Goal: Task Accomplishment & Management: Manage account settings

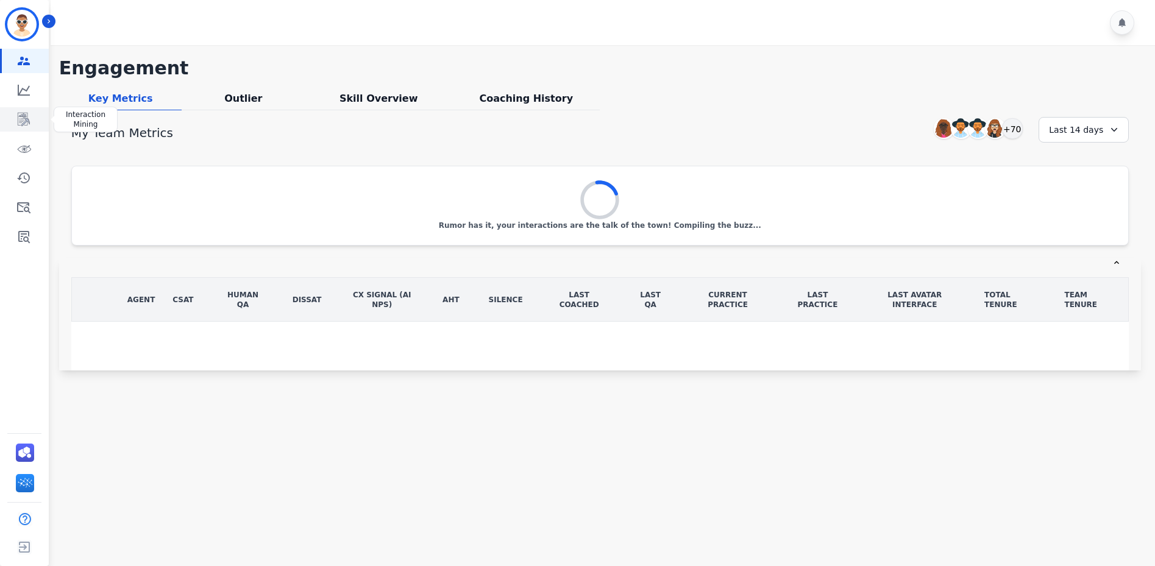
click at [18, 124] on icon "Sidebar" at bounding box center [23, 119] width 15 height 15
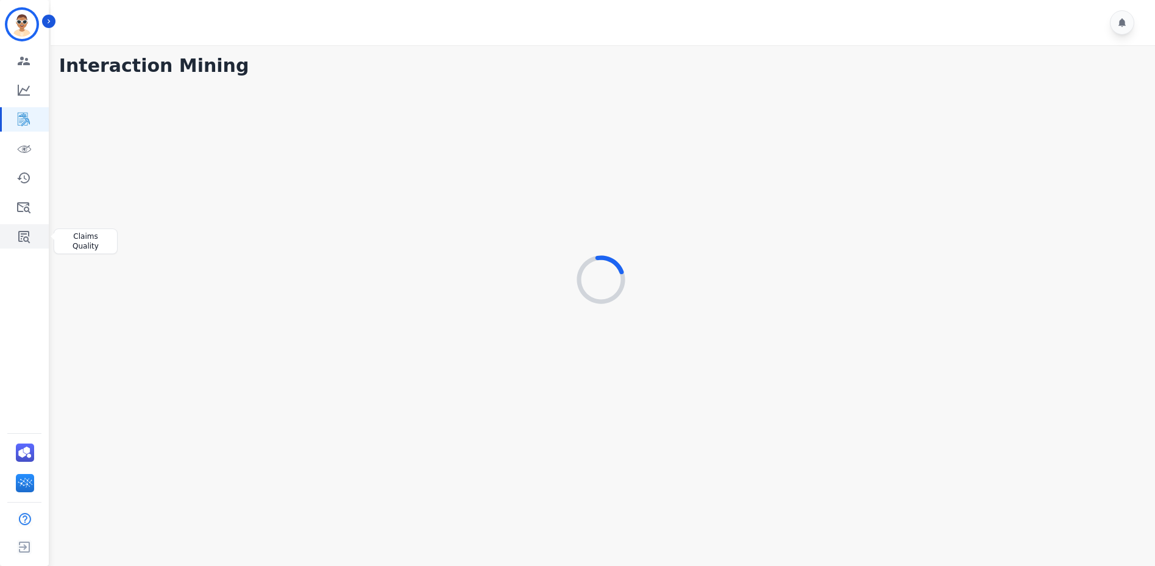
click at [20, 239] on icon "Sidebar" at bounding box center [24, 237] width 12 height 12
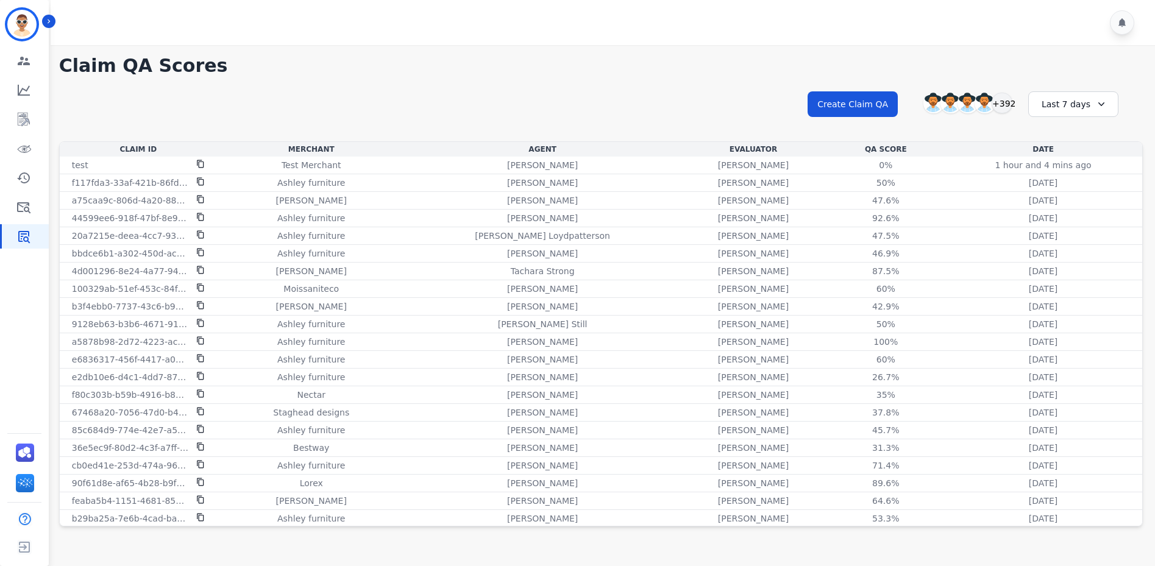
click at [1055, 109] on div "Last 7 days" at bounding box center [1074, 104] width 90 height 26
click at [713, 70] on h1 "Claim QA Scores" at bounding box center [601, 66] width 1084 height 22
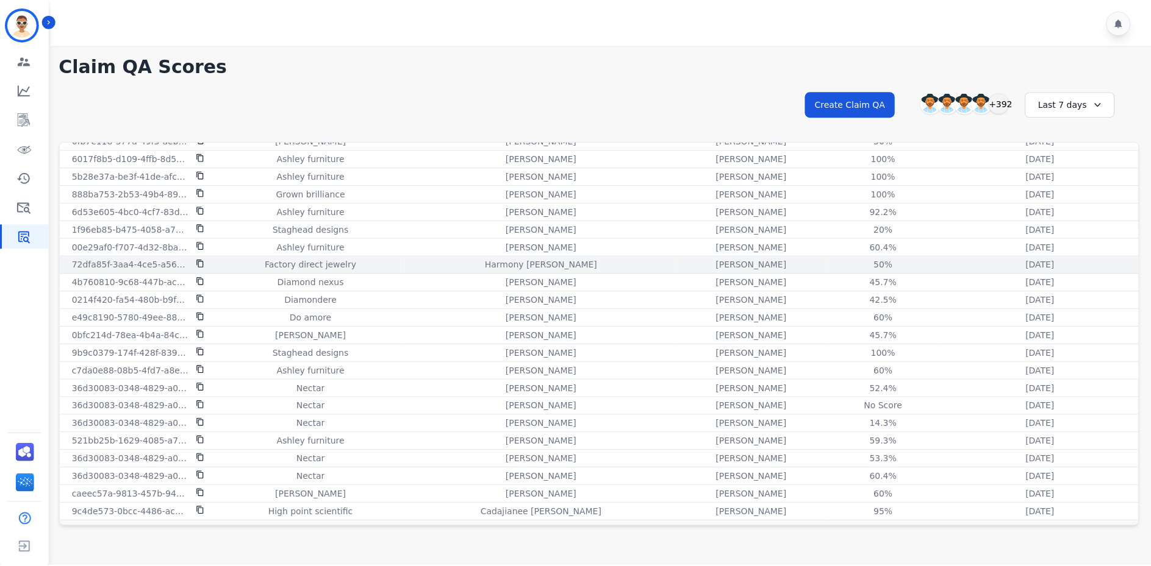
scroll to position [537, 0]
click at [1038, 109] on div "Last 7 days" at bounding box center [1074, 104] width 90 height 26
click at [1051, 190] on li "Last 14 days" at bounding box center [1081, 193] width 61 height 12
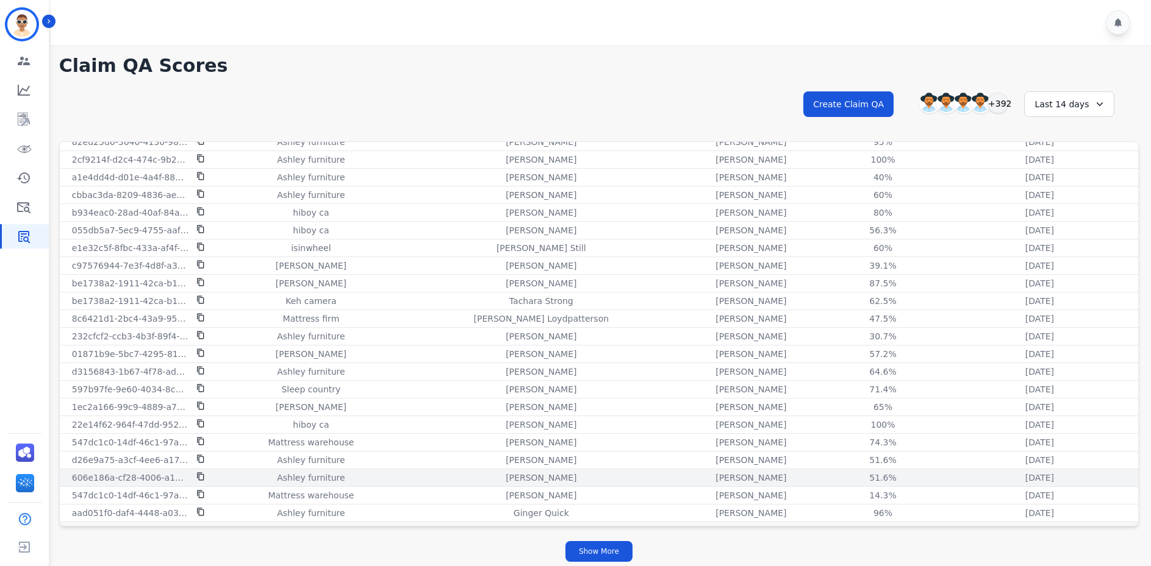
scroll to position [3, 0]
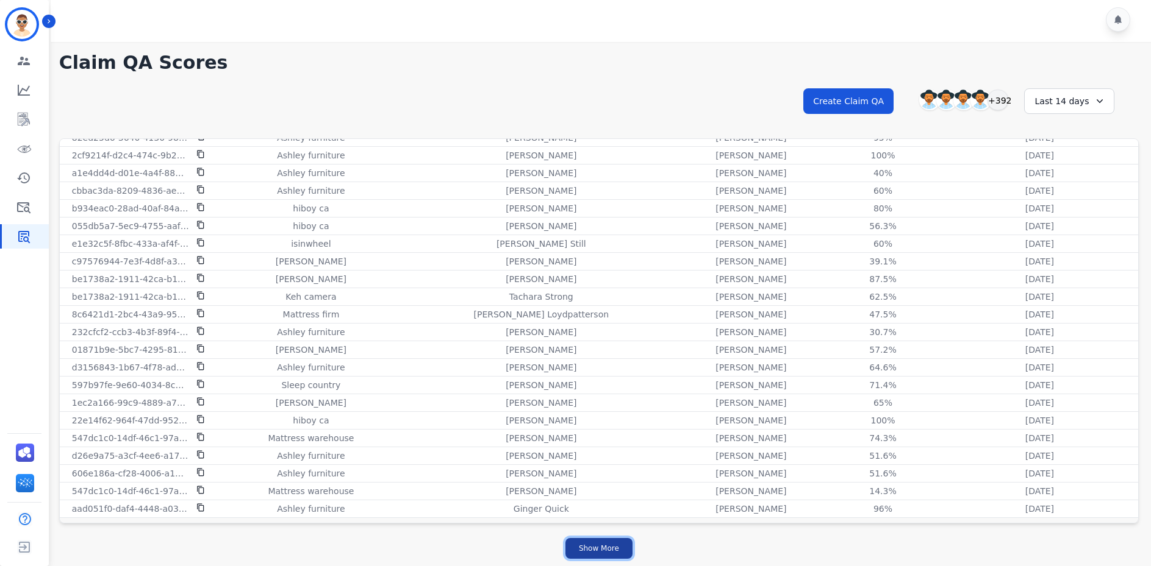
click at [606, 557] on button "Show More" at bounding box center [598, 548] width 67 height 21
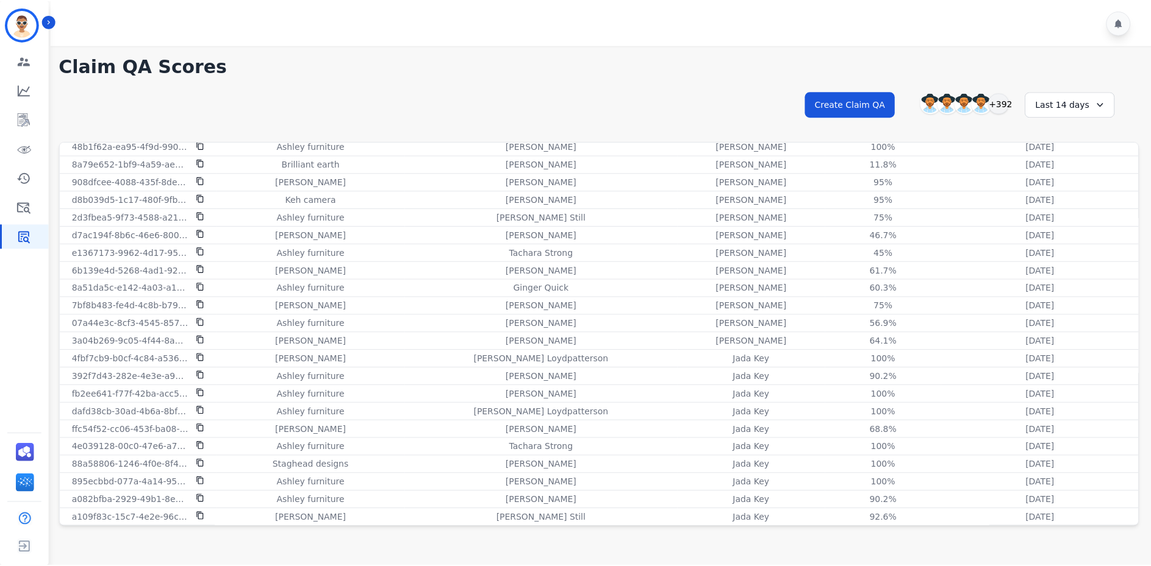
scroll to position [2129, 0]
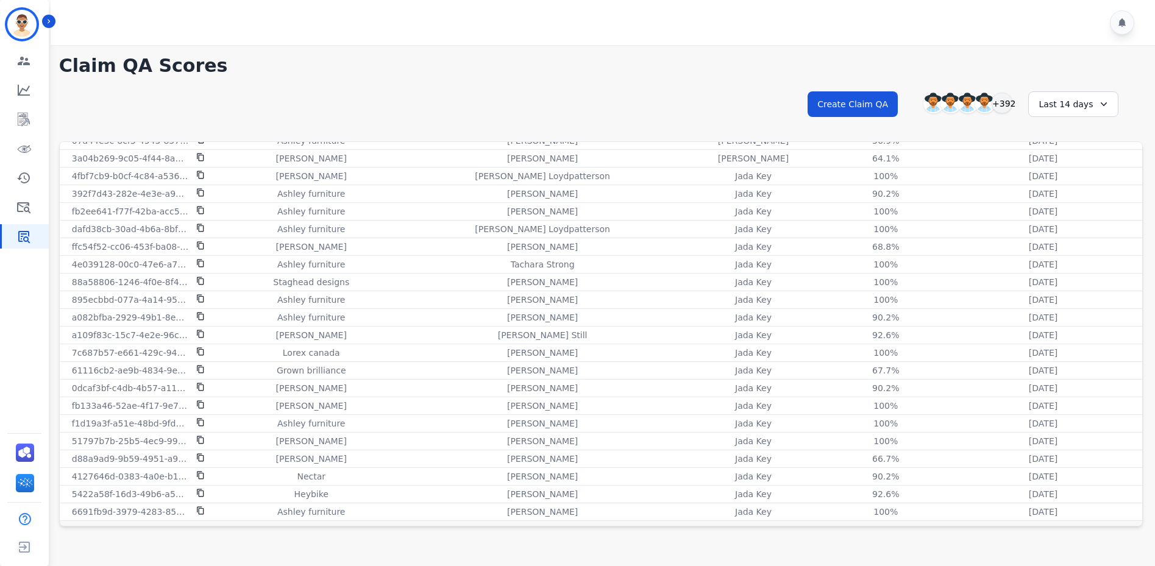
click at [1069, 102] on div "Last 14 days" at bounding box center [1074, 104] width 90 height 26
click at [1056, 208] on li "Last 30 days" at bounding box center [1081, 208] width 61 height 12
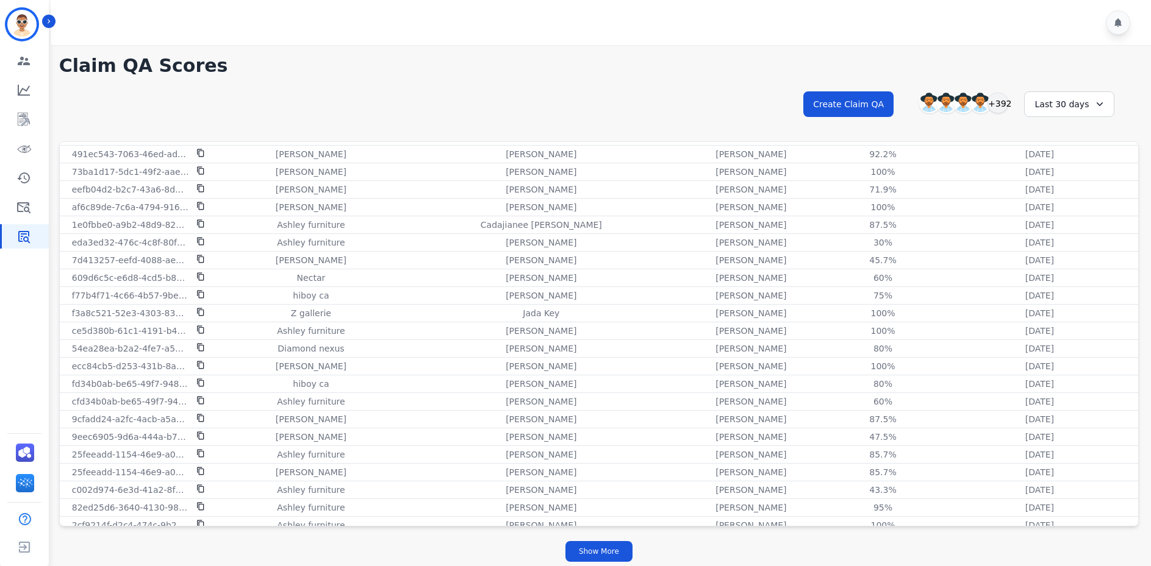
scroll to position [1404, 0]
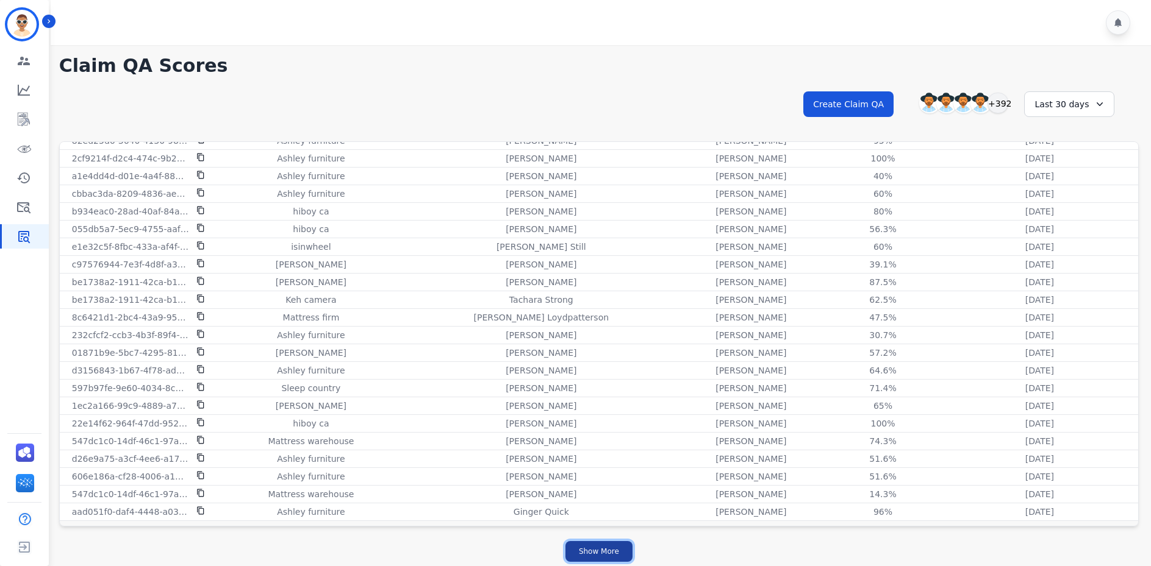
click at [591, 549] on button "Show More" at bounding box center [598, 551] width 67 height 21
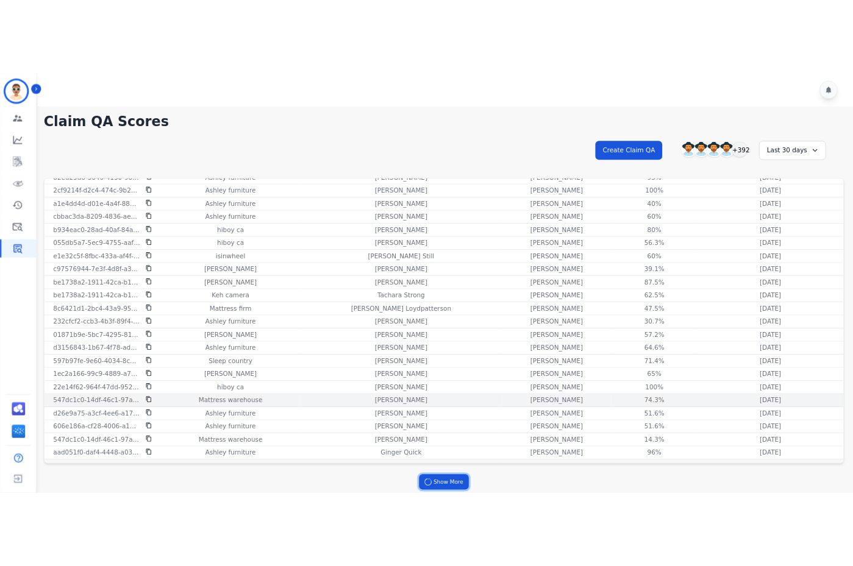
scroll to position [3, 0]
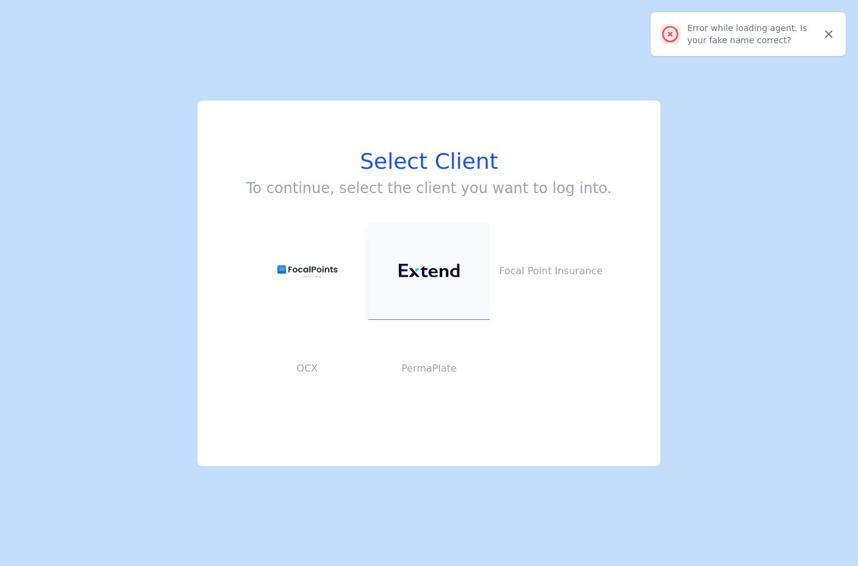
click at [442, 290] on button at bounding box center [429, 272] width 122 height 98
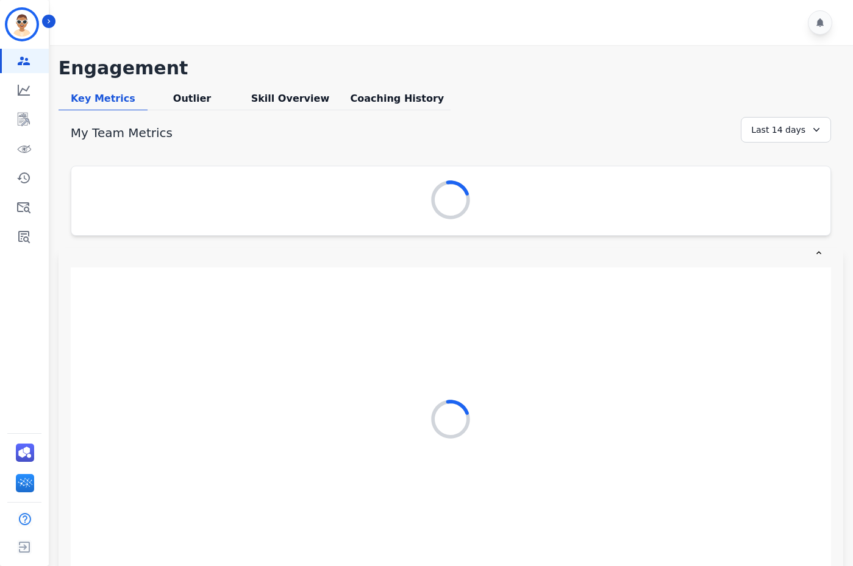
click at [645, 451] on div at bounding box center [451, 420] width 760 height 305
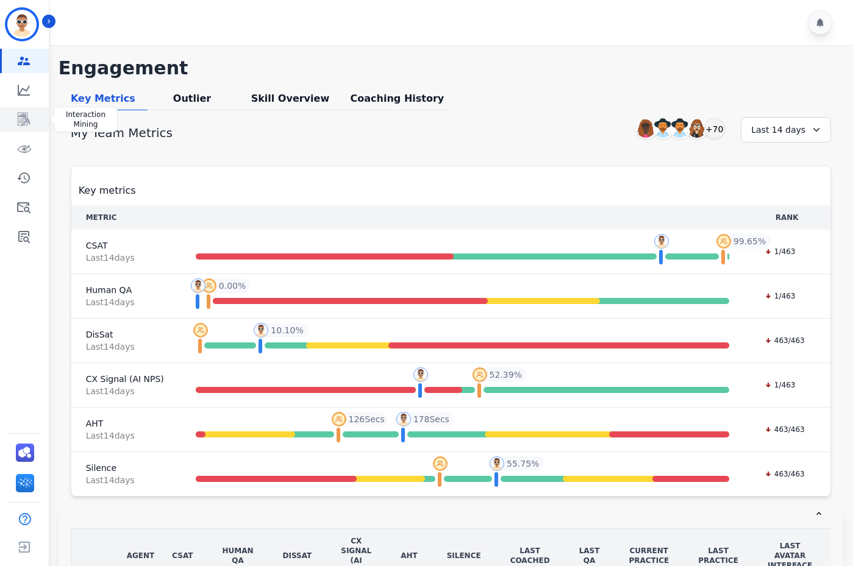
click at [27, 116] on icon "Sidebar" at bounding box center [23, 119] width 15 height 15
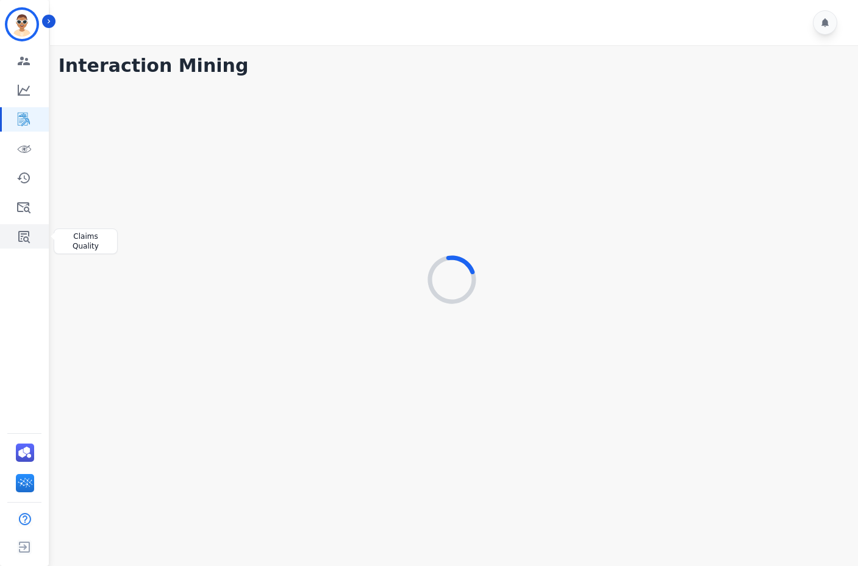
click at [18, 230] on icon "Sidebar" at bounding box center [23, 236] width 15 height 15
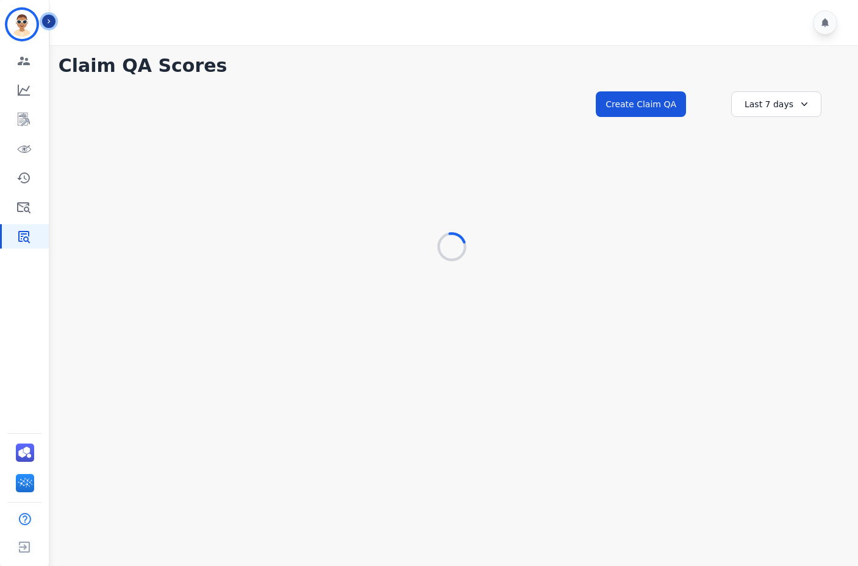
click at [54, 23] on button "Icon description" at bounding box center [48, 21] width 13 height 13
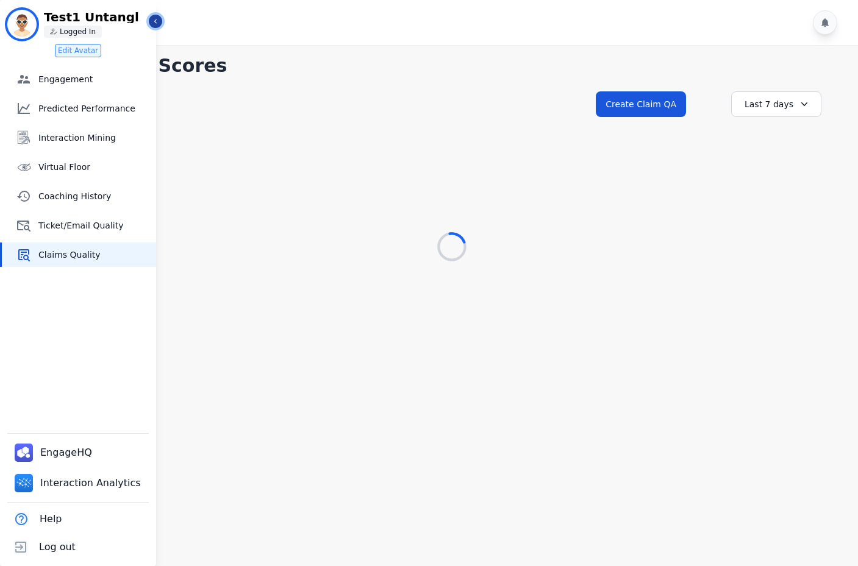
click at [149, 21] on button "Icon description" at bounding box center [155, 21] width 13 height 13
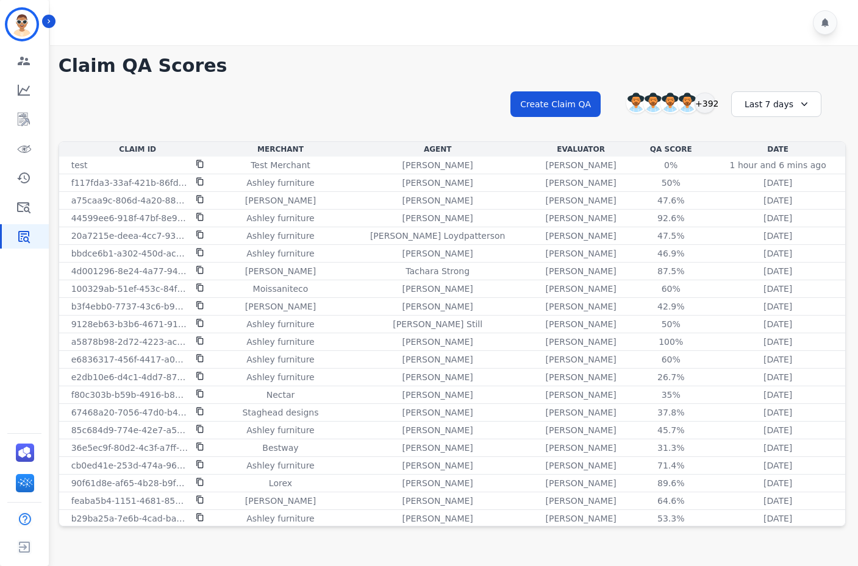
click at [430, 102] on div "**********" at bounding box center [452, 115] width 787 height 52
click at [299, 170] on p "Test Merchant" at bounding box center [281, 165] width 60 height 12
click at [545, 168] on p "[PERSON_NAME]" at bounding box center [580, 165] width 71 height 12
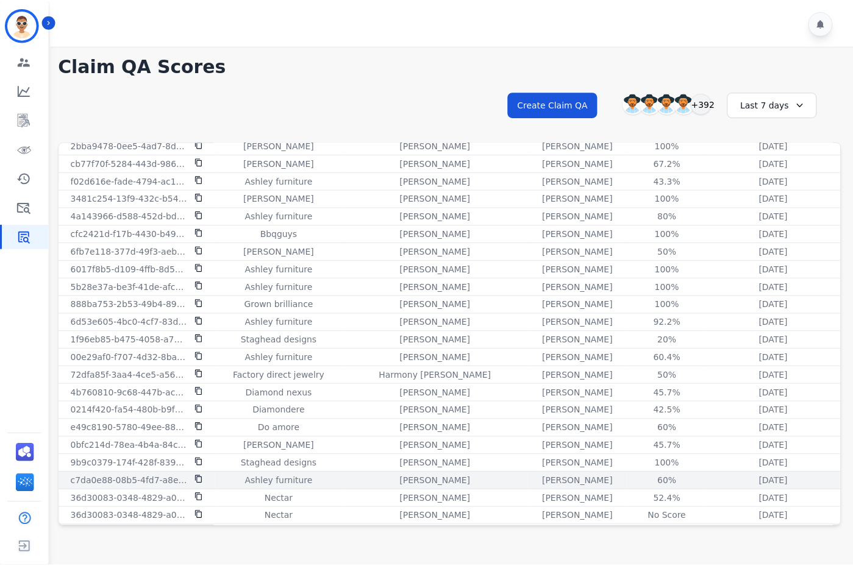
scroll to position [537, 0]
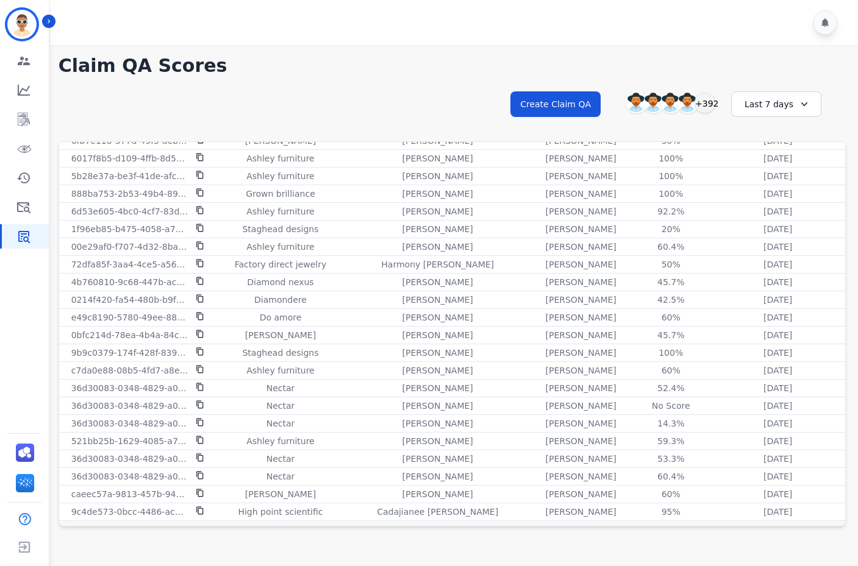
click at [744, 109] on div "Last 7 days" at bounding box center [776, 104] width 90 height 26
click at [784, 224] on li "Last 90 days" at bounding box center [784, 222] width 61 height 12
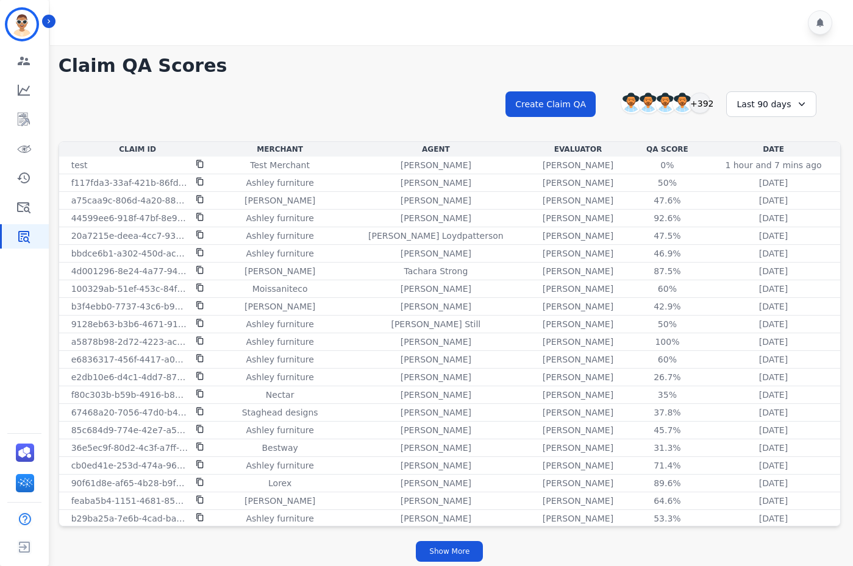
click at [771, 540] on div "Show More" at bounding box center [450, 551] width 782 height 35
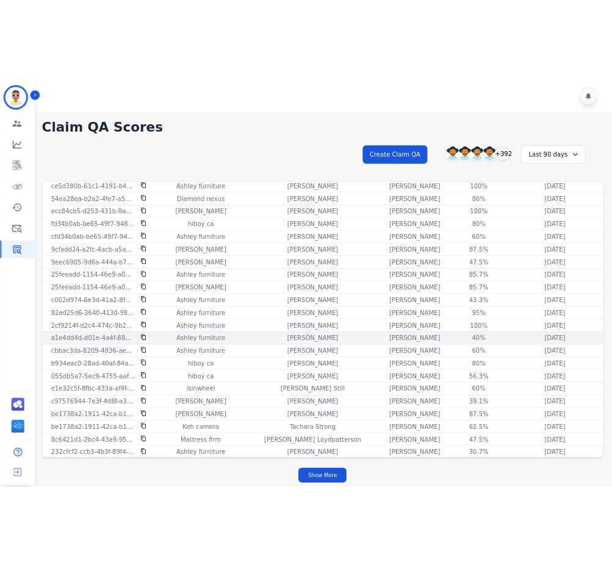
scroll to position [1404, 0]
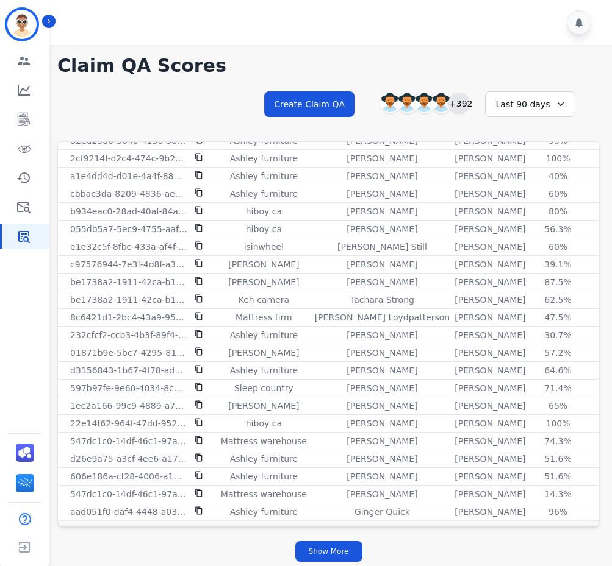
click at [462, 98] on div "+392" at bounding box center [458, 103] width 21 height 21
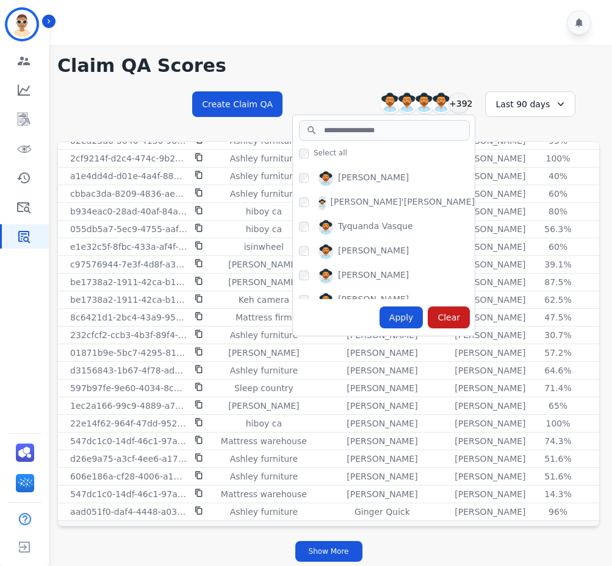
scroll to position [9085, 0]
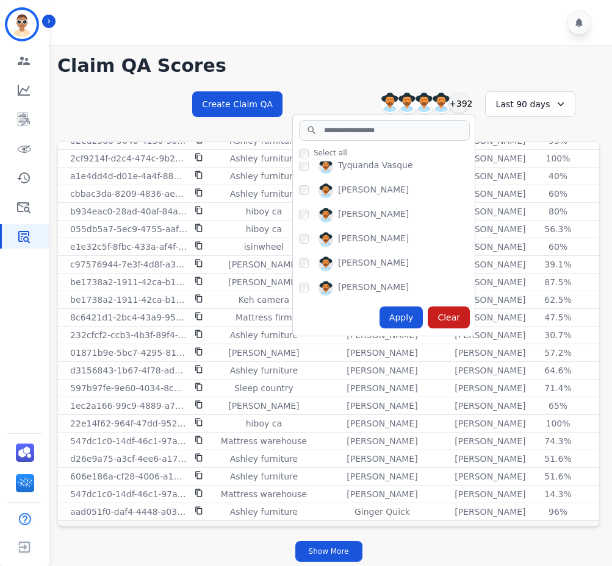
click at [511, 65] on h1 "Claim QA Scores" at bounding box center [328, 66] width 542 height 22
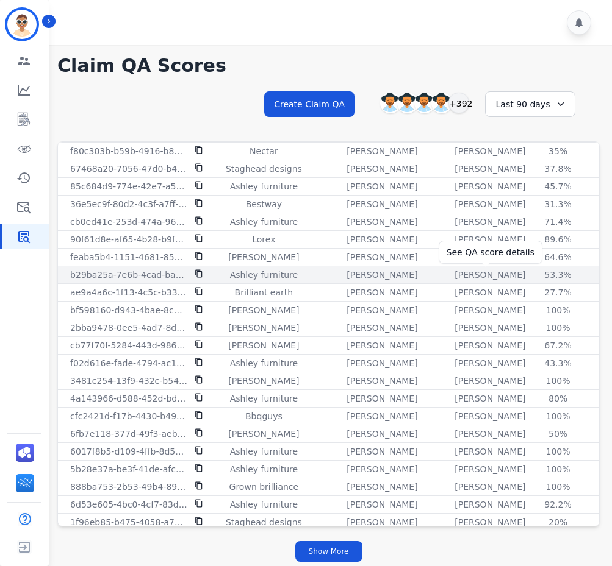
scroll to position [0, 0]
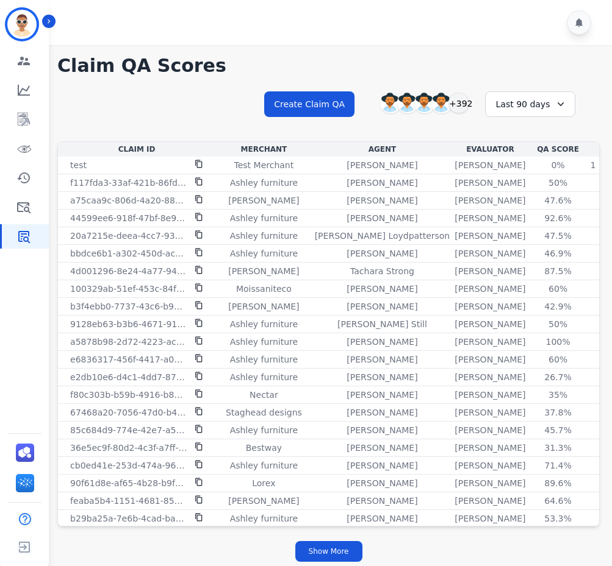
click at [495, 63] on h1 "Claim QA Scores" at bounding box center [328, 66] width 542 height 22
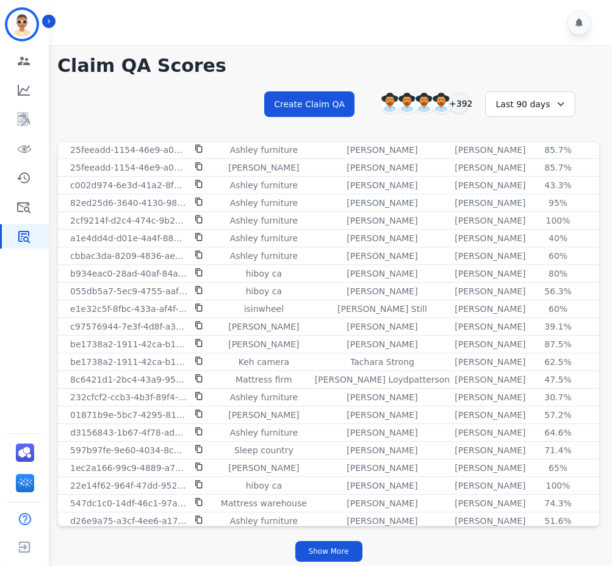
scroll to position [1409, 0]
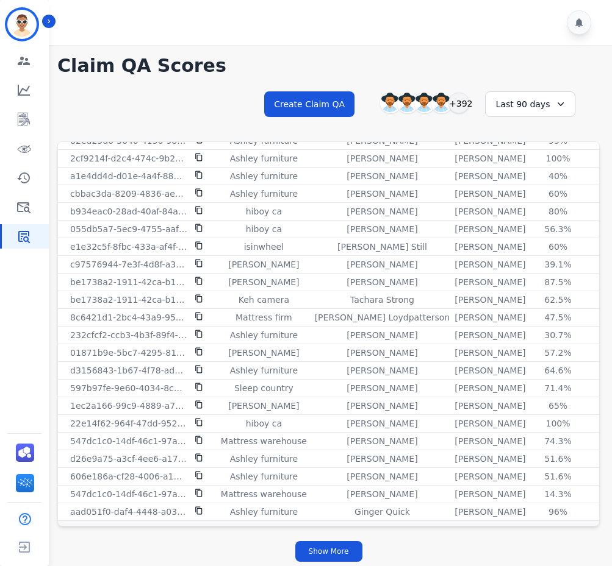
click at [490, 65] on h1 "Claim QA Scores" at bounding box center [328, 66] width 542 height 22
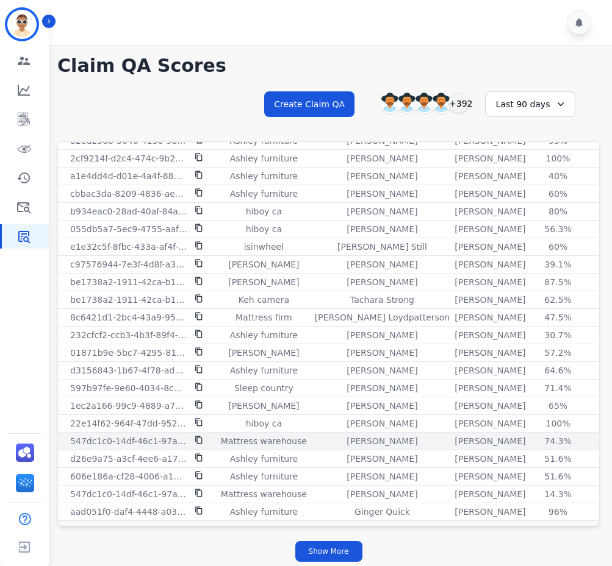
scroll to position [3, 0]
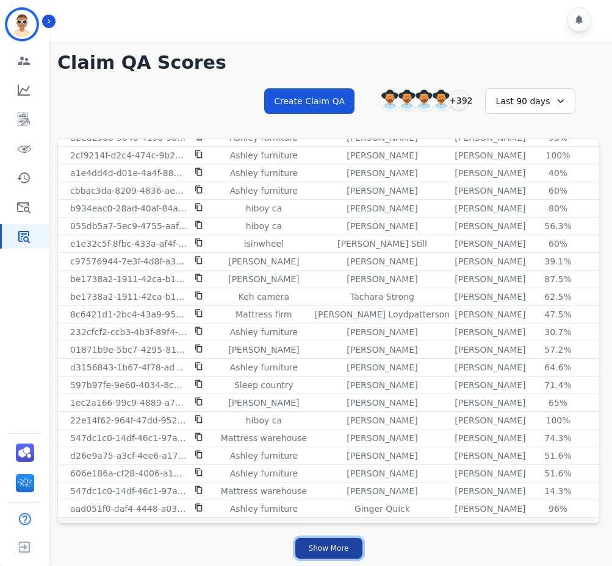
click at [348, 545] on button "Show More" at bounding box center [328, 548] width 67 height 21
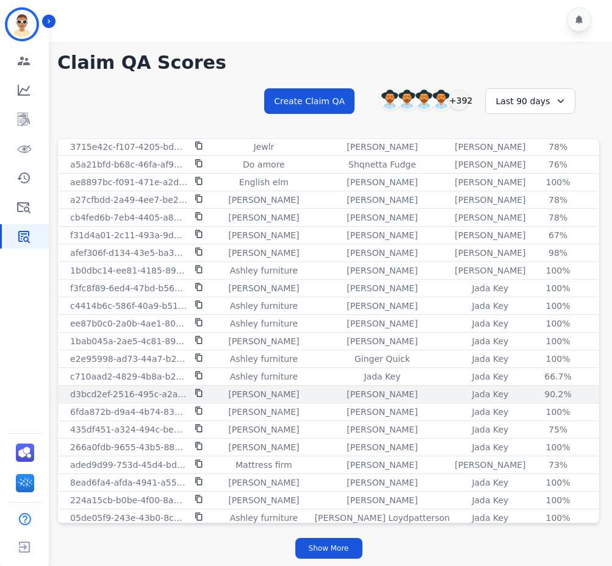
scroll to position [3177, 0]
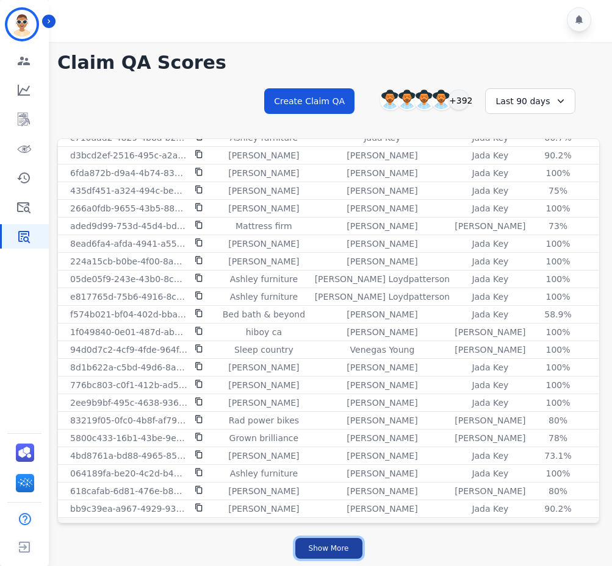
click at [347, 551] on button "Show More" at bounding box center [328, 548] width 67 height 21
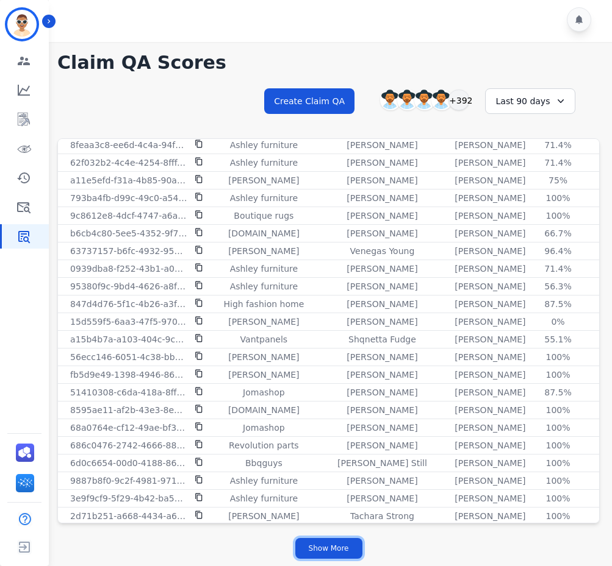
scroll to position [4945, 0]
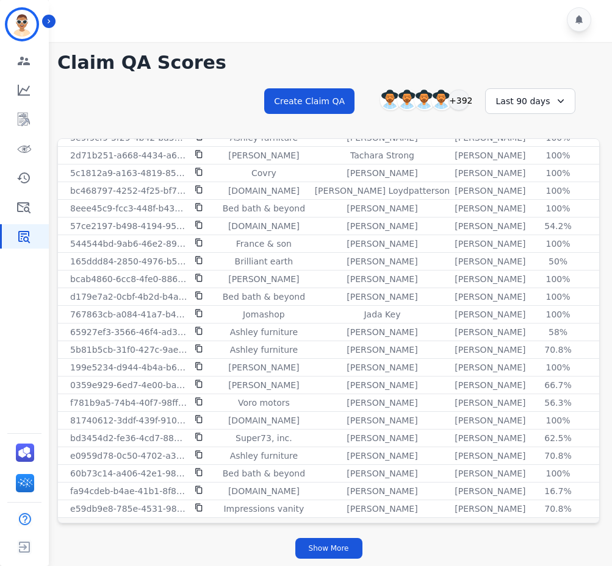
click at [526, 98] on div "Last 90 days" at bounding box center [530, 101] width 90 height 26
click at [536, 237] on li "Last 12 months" at bounding box center [537, 240] width 61 height 24
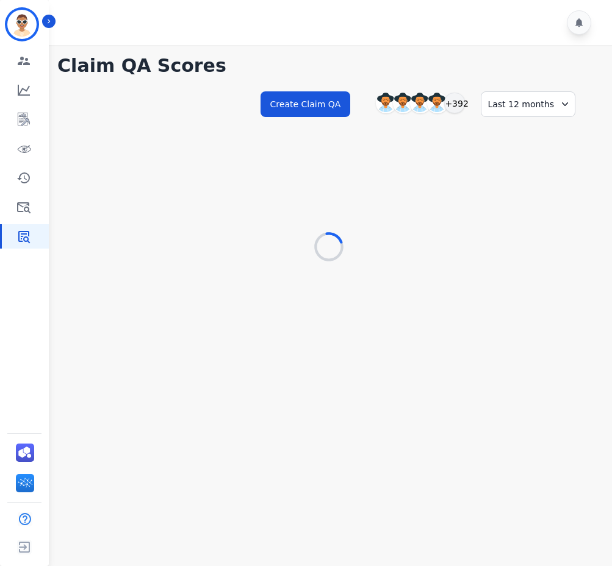
scroll to position [0, 0]
